Goal: Task Accomplishment & Management: Manage account settings

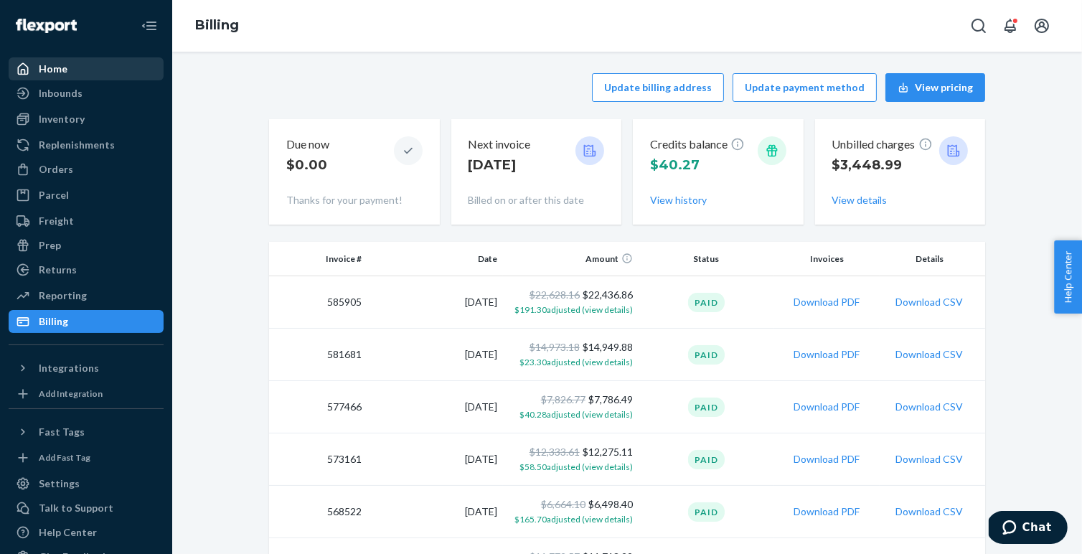
scroll to position [19, 0]
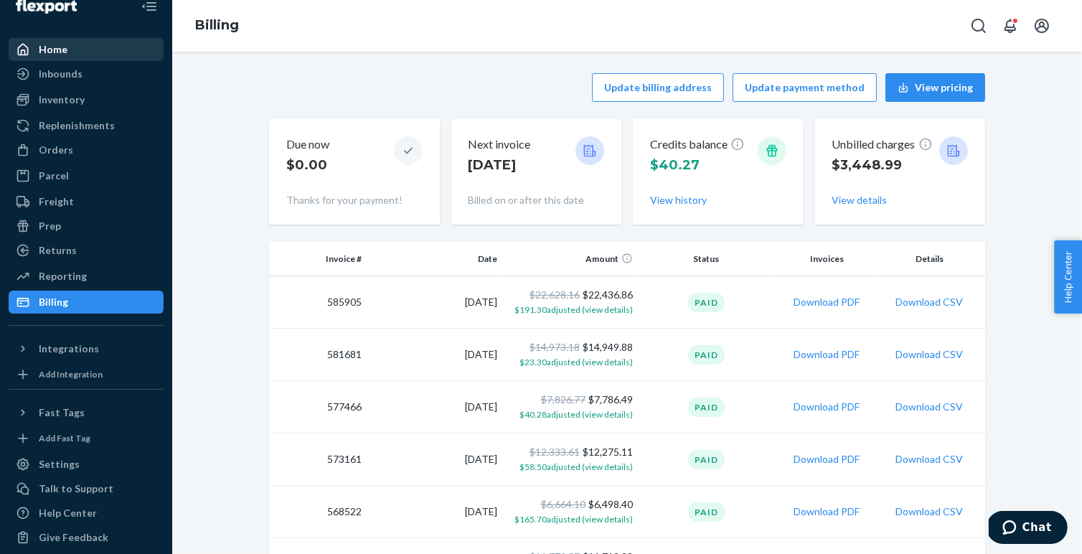
click at [73, 50] on div "Home" at bounding box center [86, 49] width 152 height 20
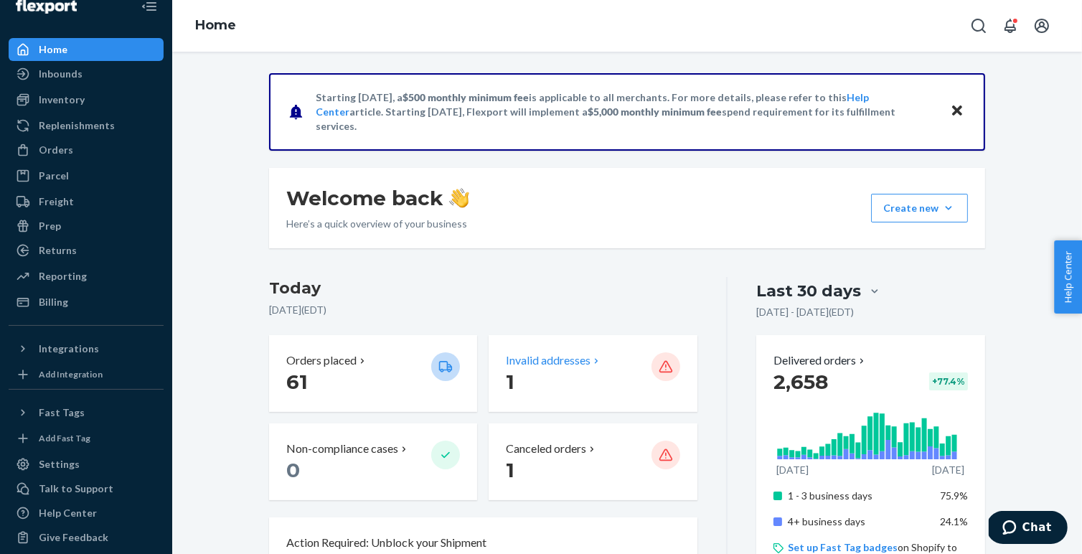
click at [566, 375] on p "1" at bounding box center [572, 382] width 133 height 26
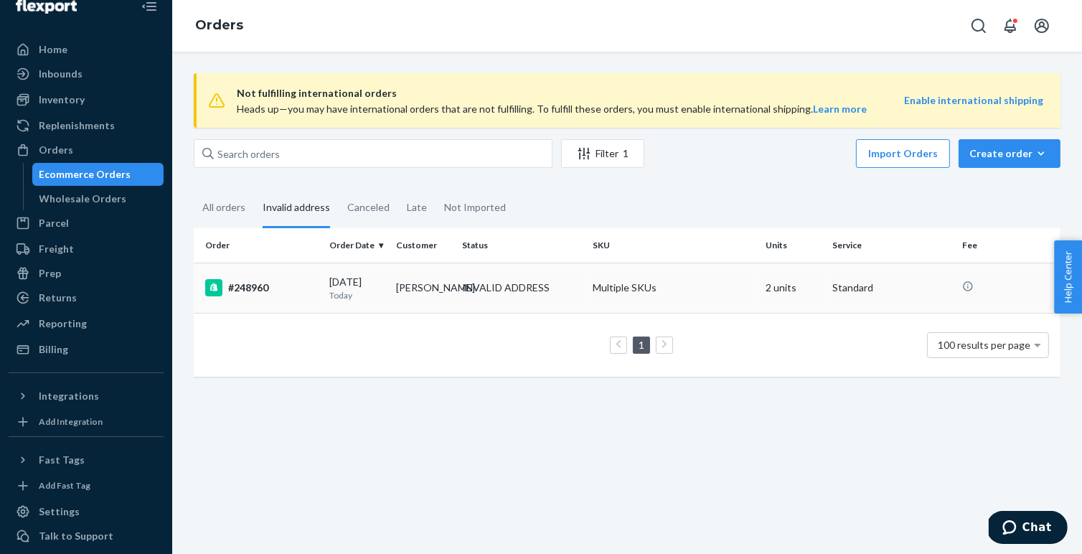
click at [302, 289] on div "#248960" at bounding box center [261, 287] width 113 height 17
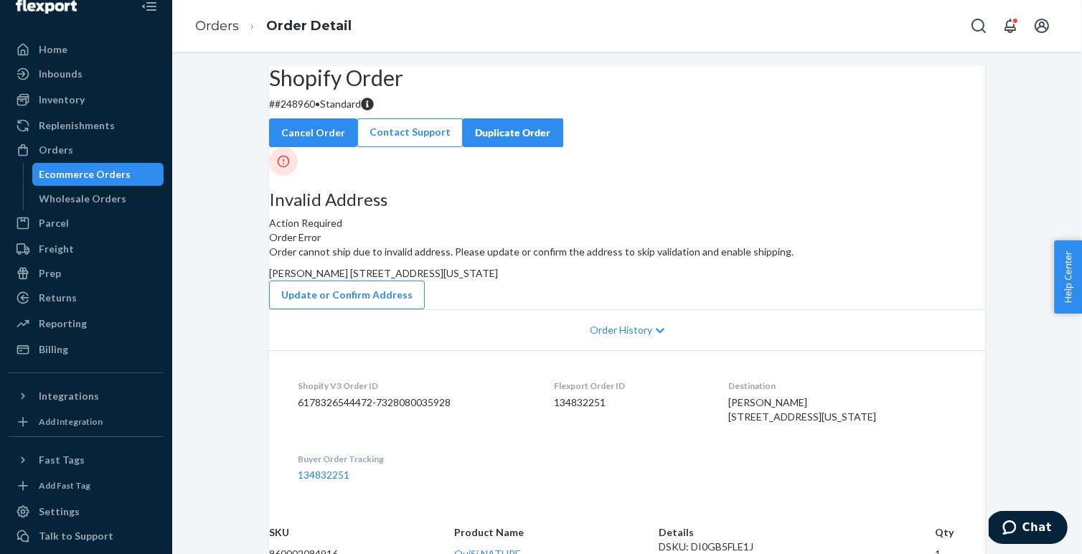
scroll to position [76, 0]
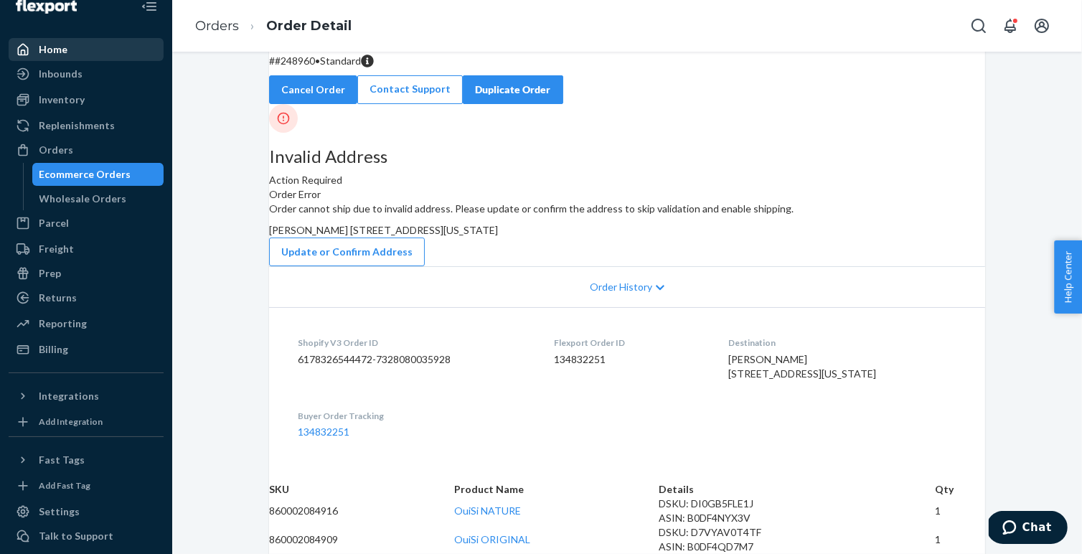
click at [57, 55] on div "Home" at bounding box center [53, 49] width 29 height 14
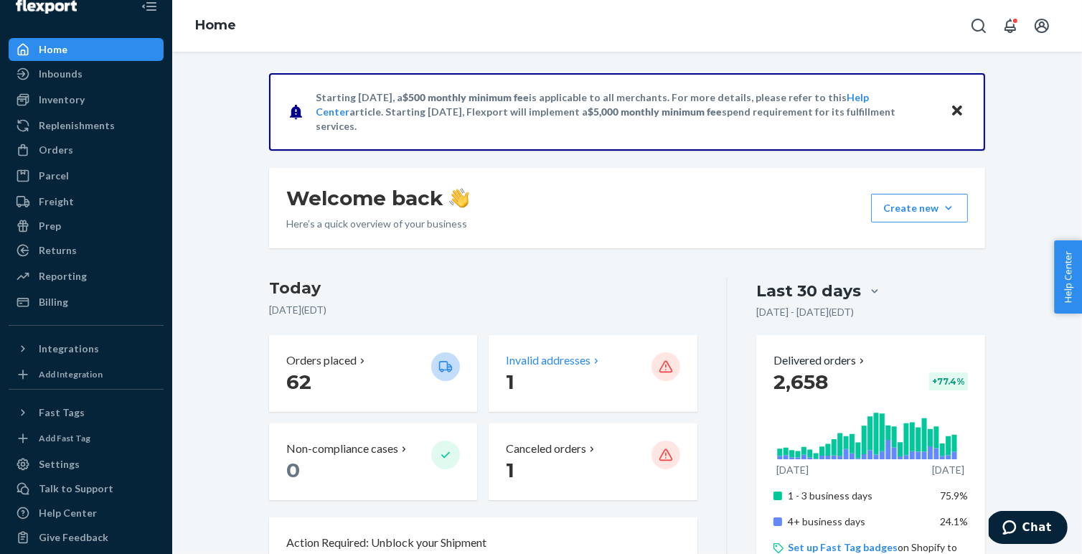
click at [549, 359] on p "Invalid addresses" at bounding box center [548, 360] width 85 height 16
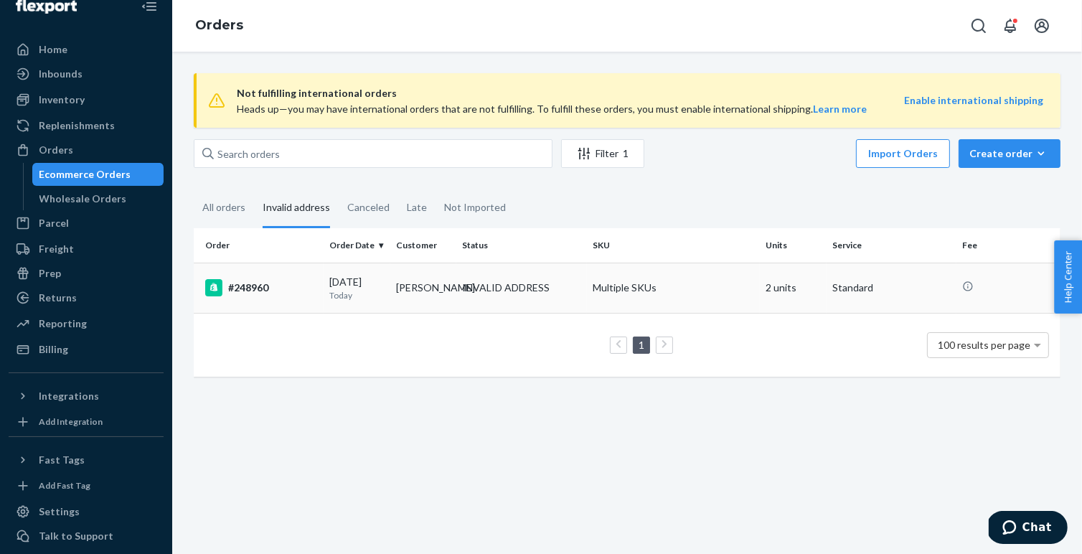
click at [278, 293] on div "#248960" at bounding box center [261, 287] width 113 height 17
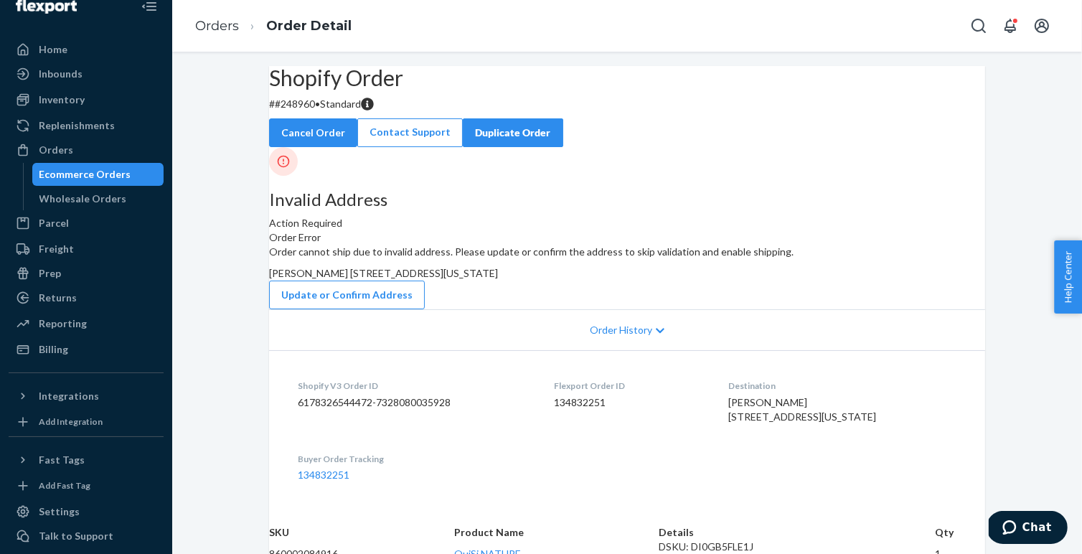
drag, startPoint x: 669, startPoint y: 344, endPoint x: 609, endPoint y: 306, distance: 71.2
click at [609, 305] on div "Order cannot ship due to invalid address. Please update or confirm the address …" at bounding box center [627, 277] width 716 height 65
copy span "[PERSON_NAME] [STREET_ADDRESS][US_STATE]"
click at [425, 309] on button "Update or Confirm Address" at bounding box center [347, 294] width 156 height 29
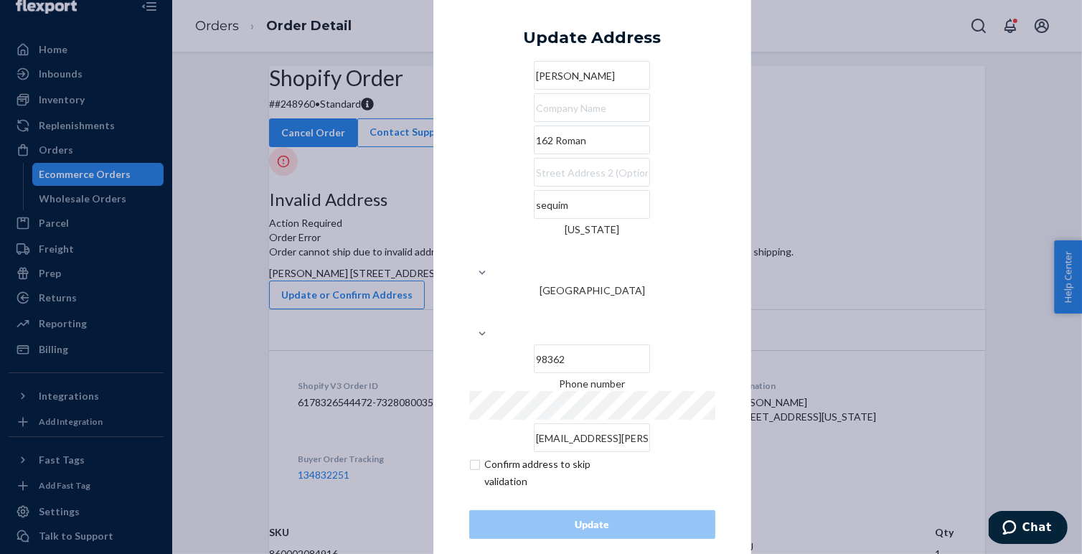
click at [549, 154] on input "162 Roman" at bounding box center [592, 140] width 116 height 29
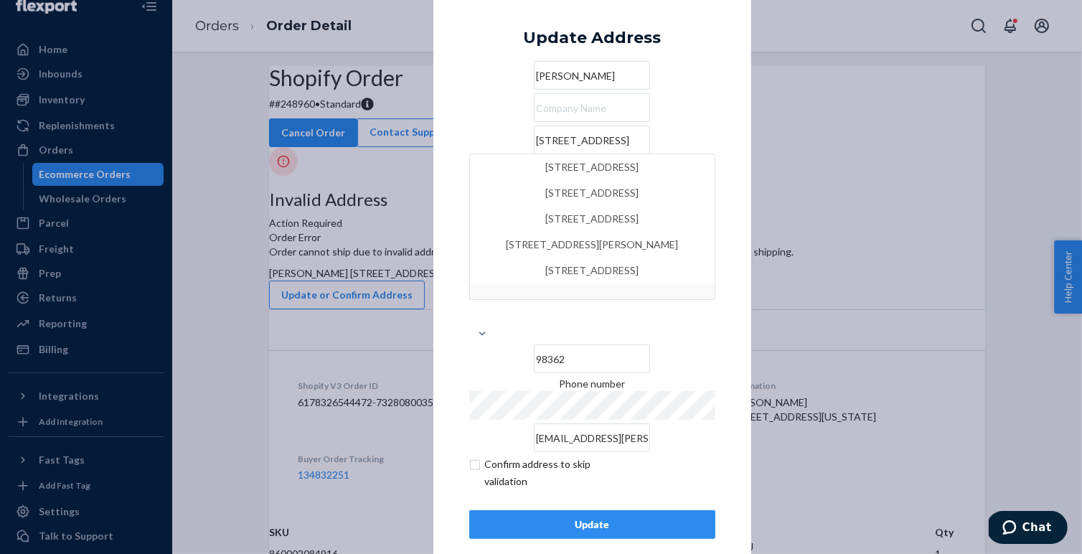
type input "[STREET_ADDRESS]"
click at [732, 171] on div "× Update Address [PERSON_NAME] [STREET_ADDRESS][PERSON_NAME][PERSON_NAME] [STRE…" at bounding box center [592, 276] width 318 height 595
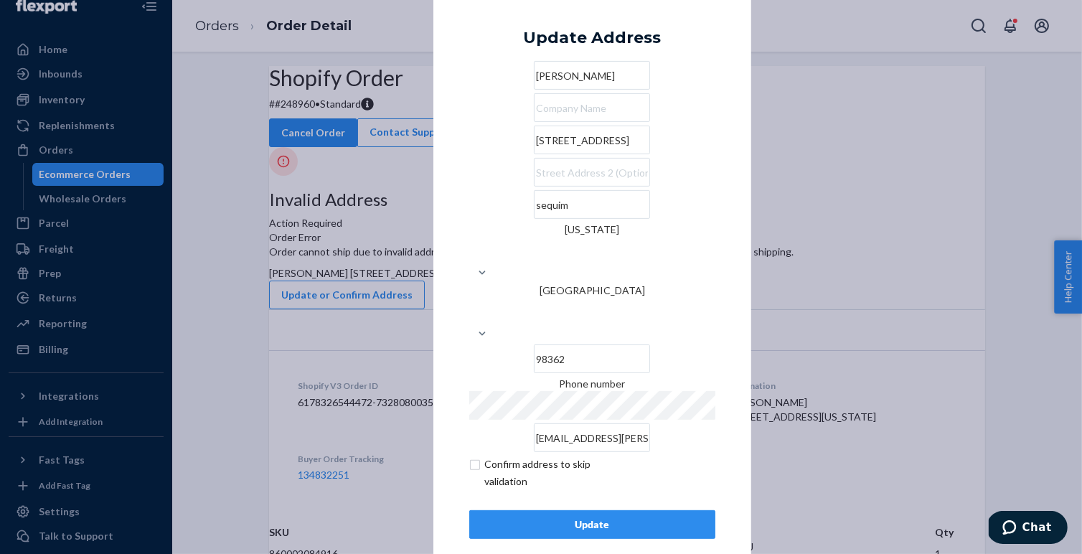
click at [586, 470] on div "Update Address [PERSON_NAME] [STREET_ADDRESS][PERSON_NAME][US_STATE] Phone numb…" at bounding box center [592, 277] width 246 height 524
click at [586, 517] on div "Update" at bounding box center [592, 524] width 222 height 14
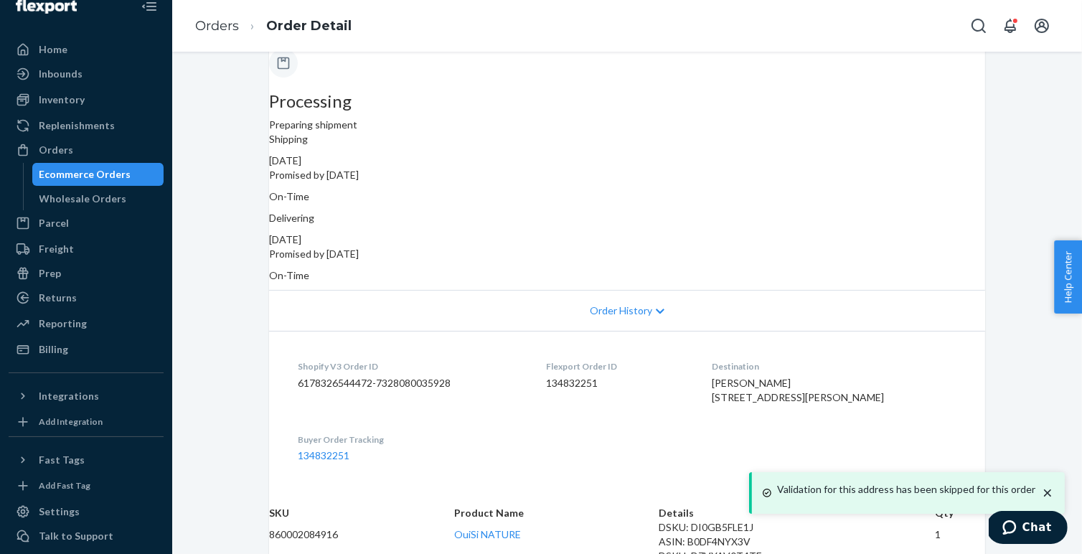
scroll to position [172, 0]
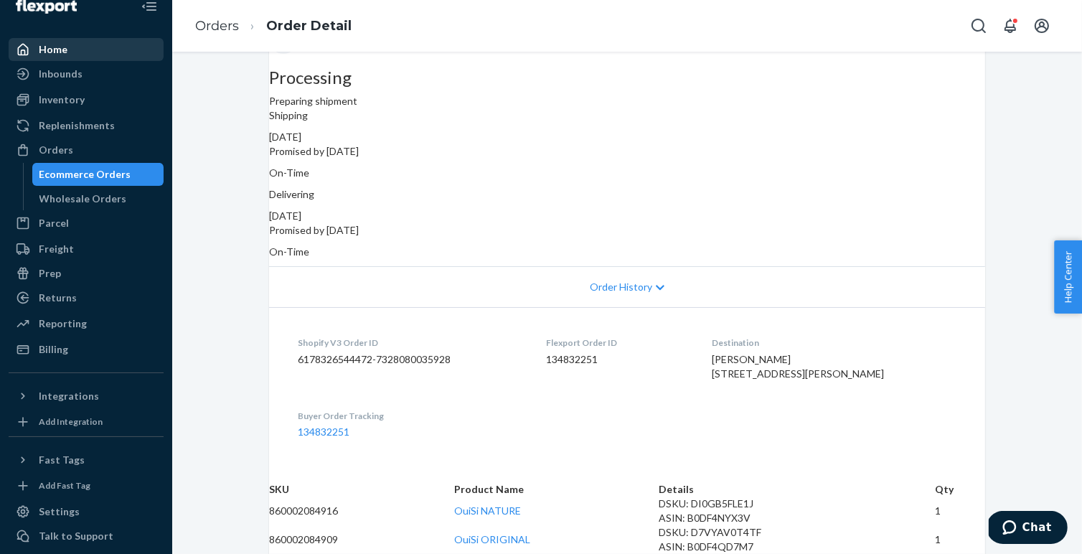
click at [55, 53] on div "Home" at bounding box center [53, 49] width 29 height 14
